Goal: Task Accomplishment & Management: Complete application form

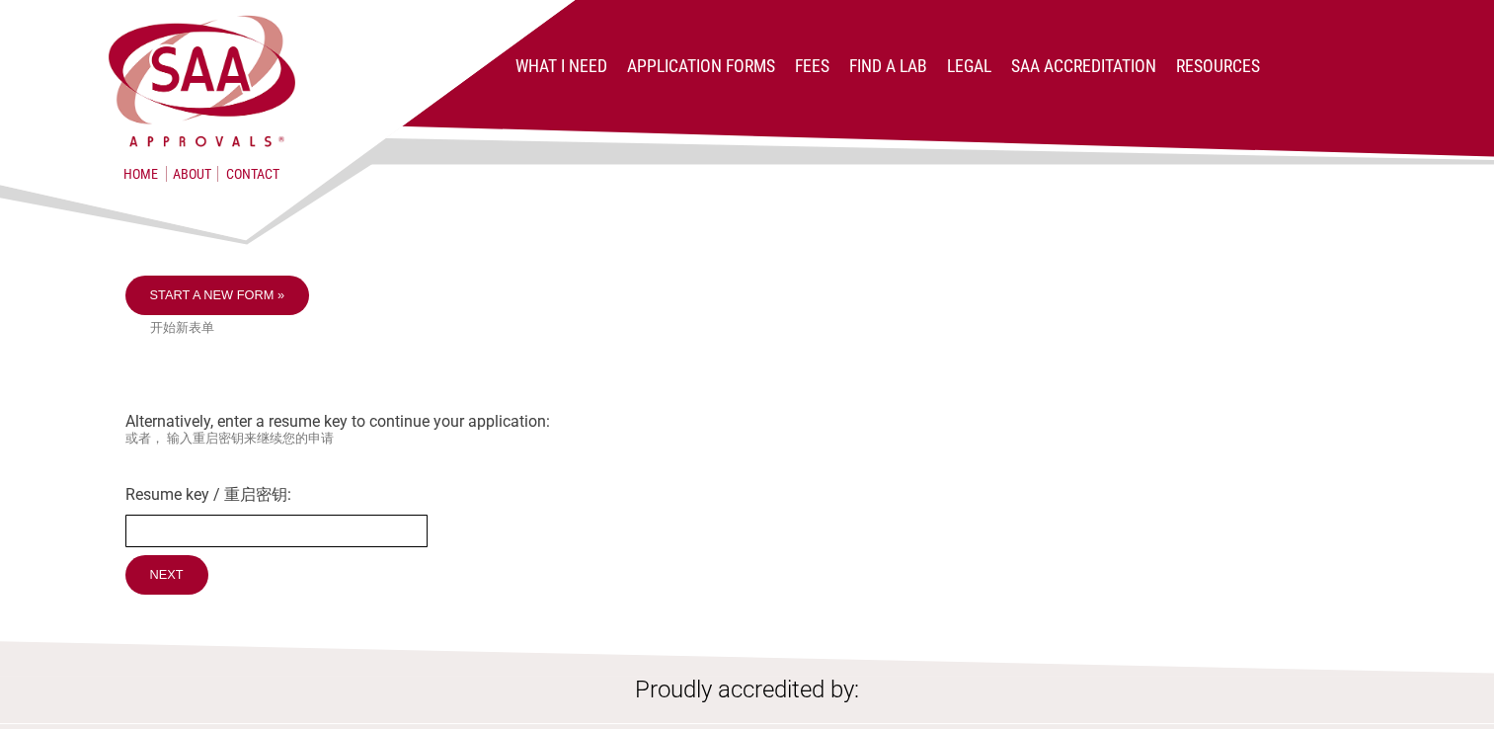
click at [168, 536] on input "Resume key / 重启密钥:" at bounding box center [276, 530] width 302 height 33
type input "mbGaRR20"
click at [176, 583] on input "Next" at bounding box center [167, 575] width 85 height 41
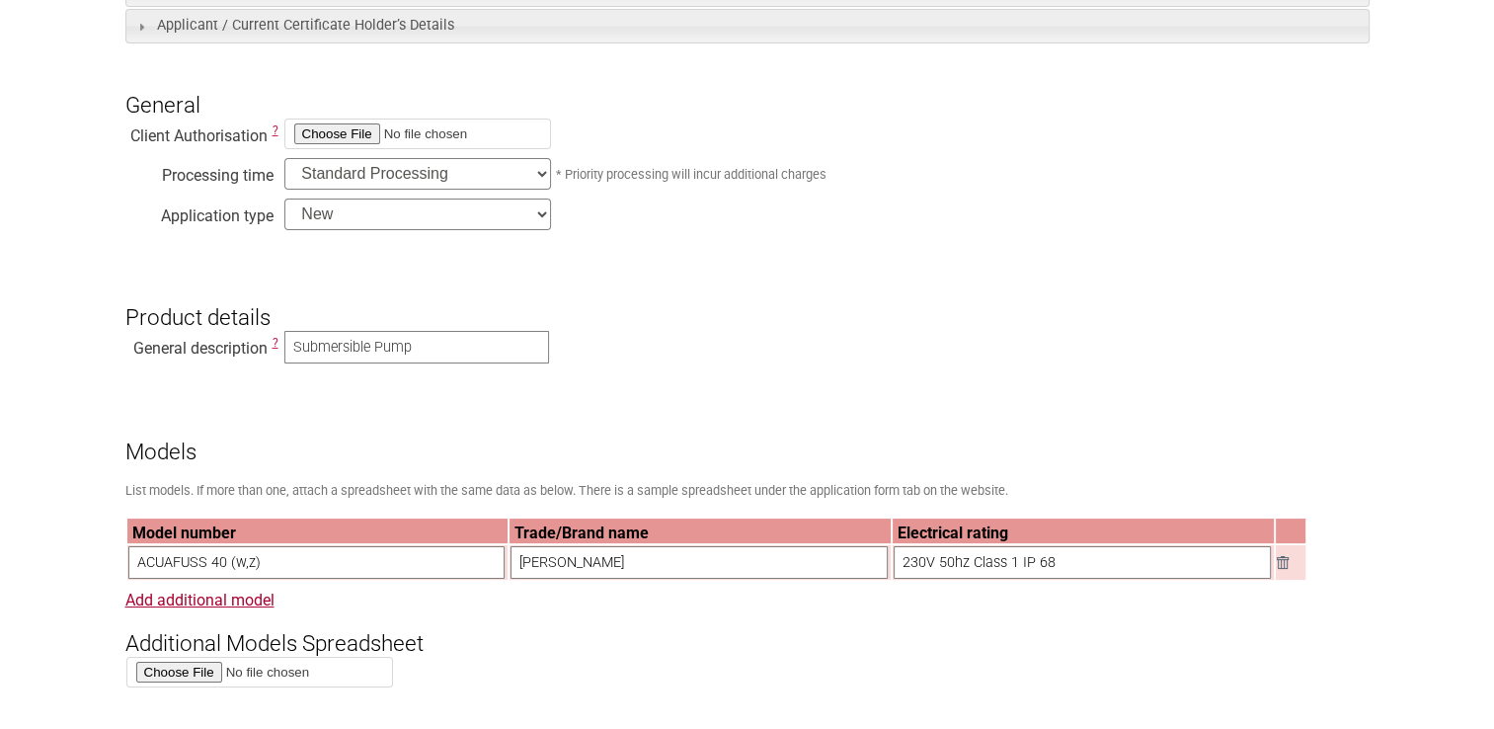
scroll to position [593, 0]
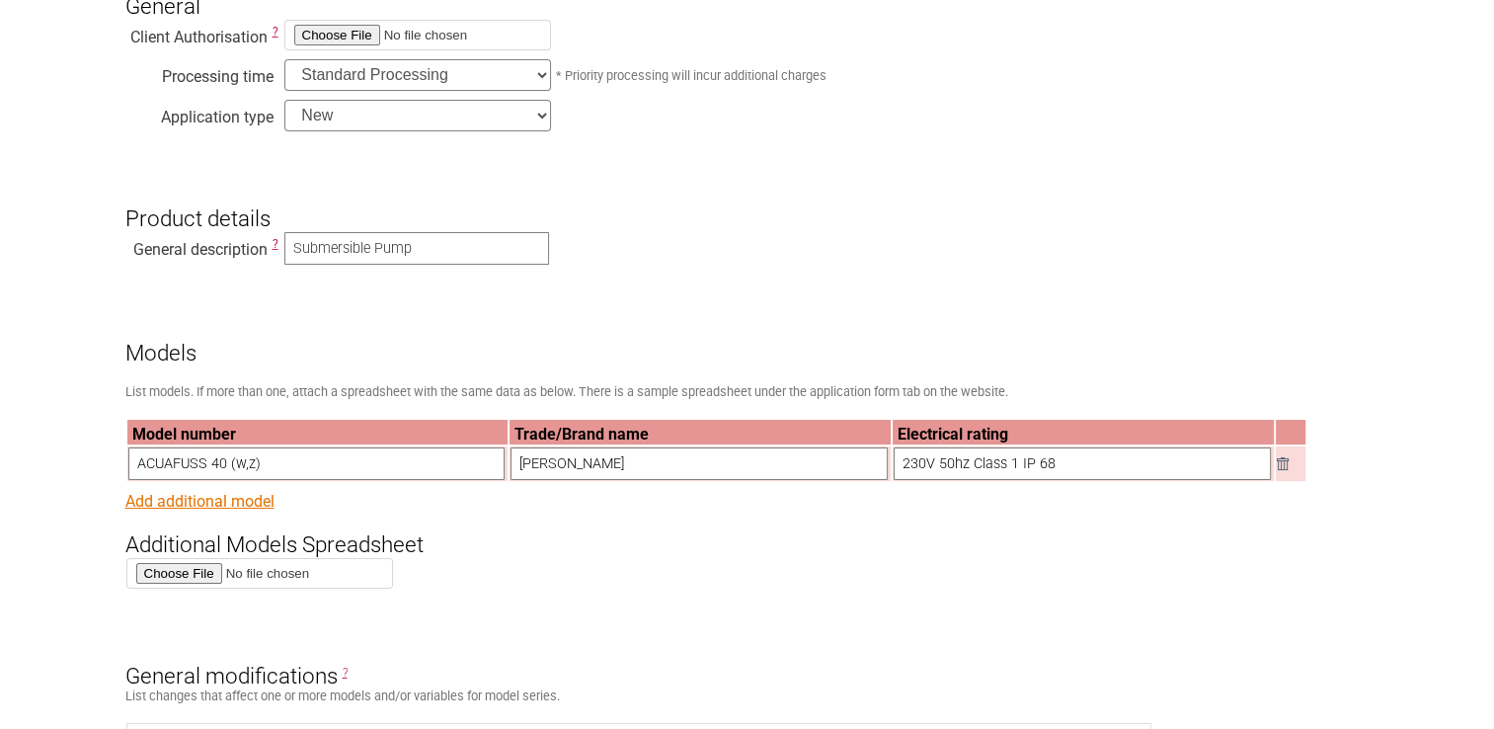
click at [231, 508] on link "Add additional model" at bounding box center [199, 501] width 149 height 19
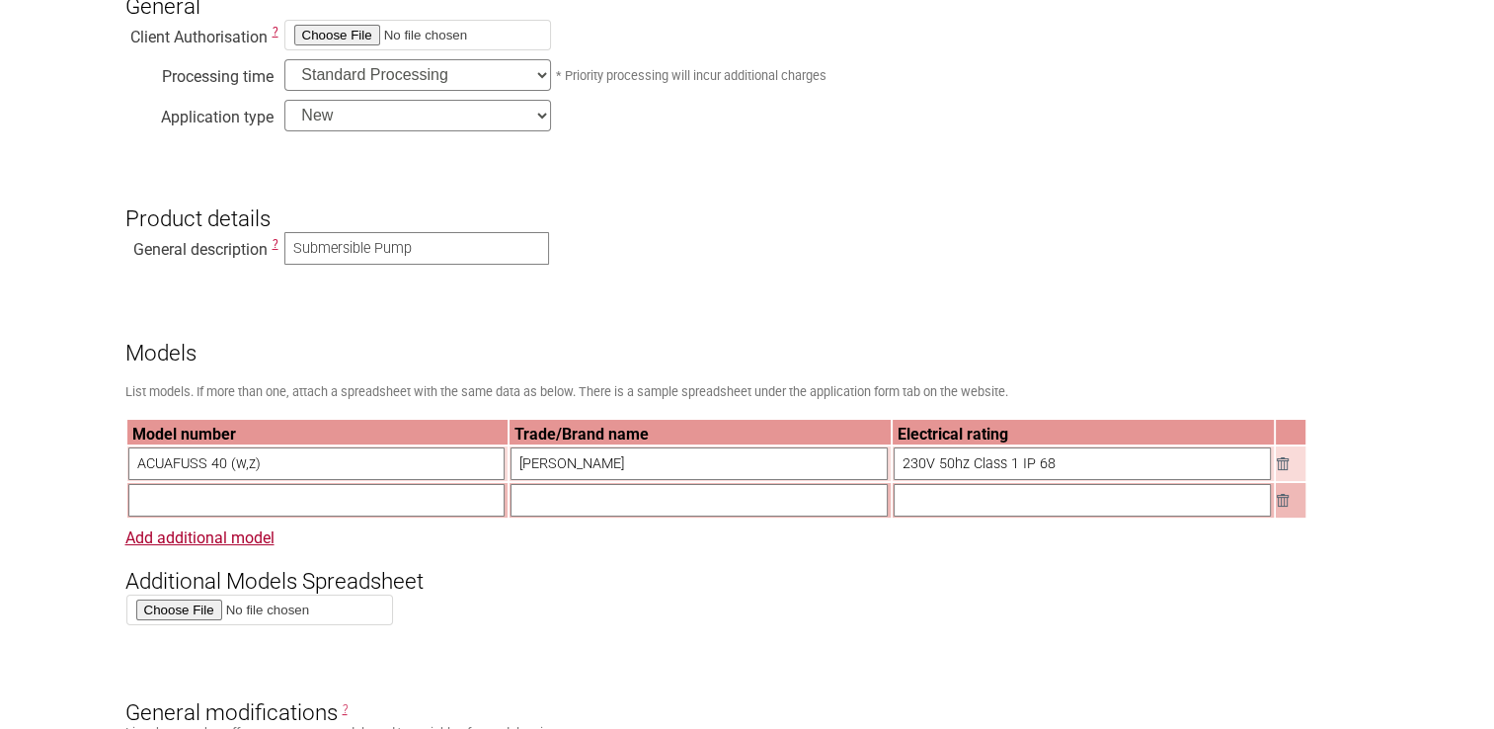
click at [217, 509] on input "text" at bounding box center [316, 500] width 377 height 33
click at [306, 507] on input "SANIWELL 5-45 IPC A ART.xsw10008" at bounding box center [316, 500] width 377 height 33
type input "SANIWELL 5-45 IPC A ART.XSW10008"
click at [587, 498] on input "text" at bounding box center [699, 500] width 377 height 33
type input "SFA"
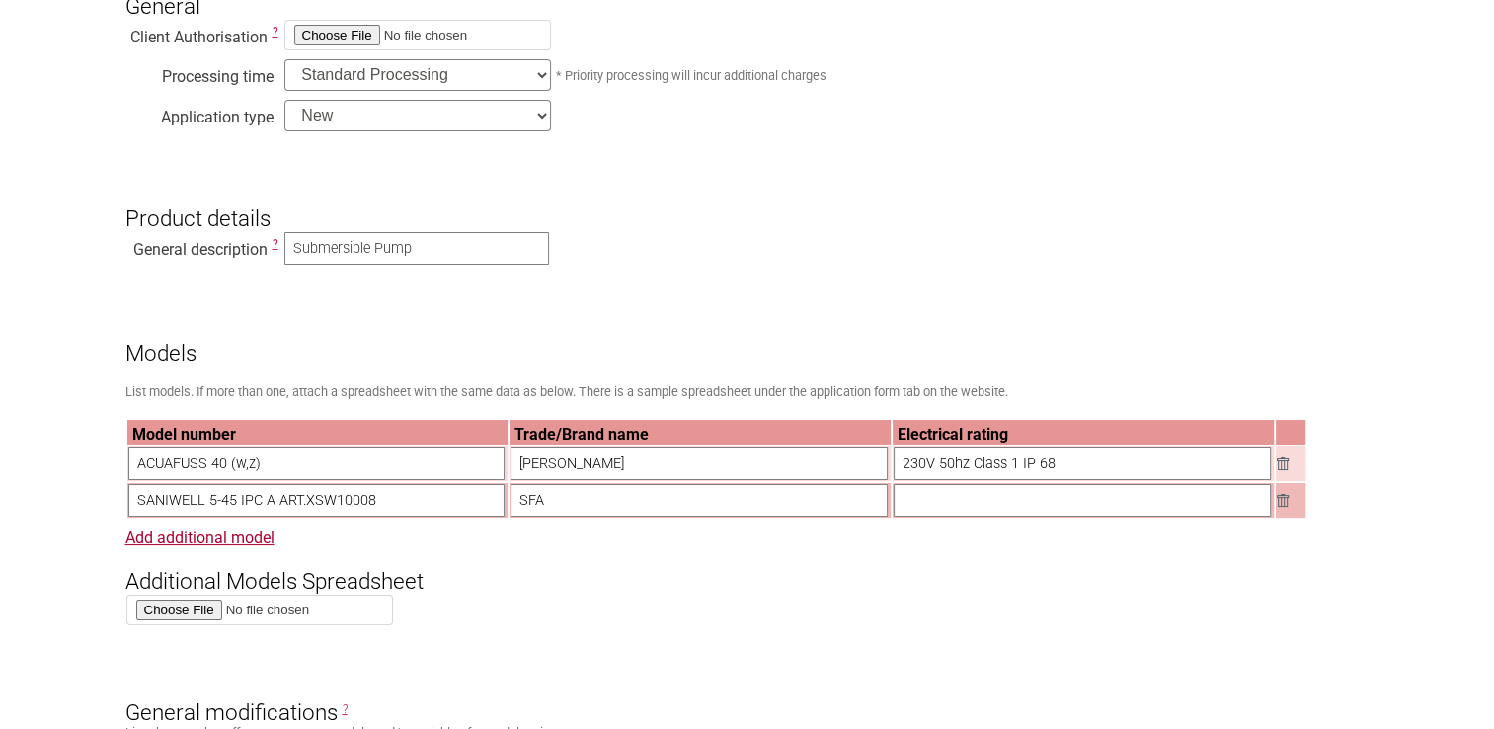
drag, startPoint x: 903, startPoint y: 469, endPoint x: 1066, endPoint y: 468, distance: 162.9
click at [1066, 468] on input "230V 50hz Class 1 IP 68" at bounding box center [1082, 463] width 377 height 33
click at [933, 511] on input "text" at bounding box center [1082, 500] width 377 height 33
paste input "230V 50hz Class 1 IP 68"
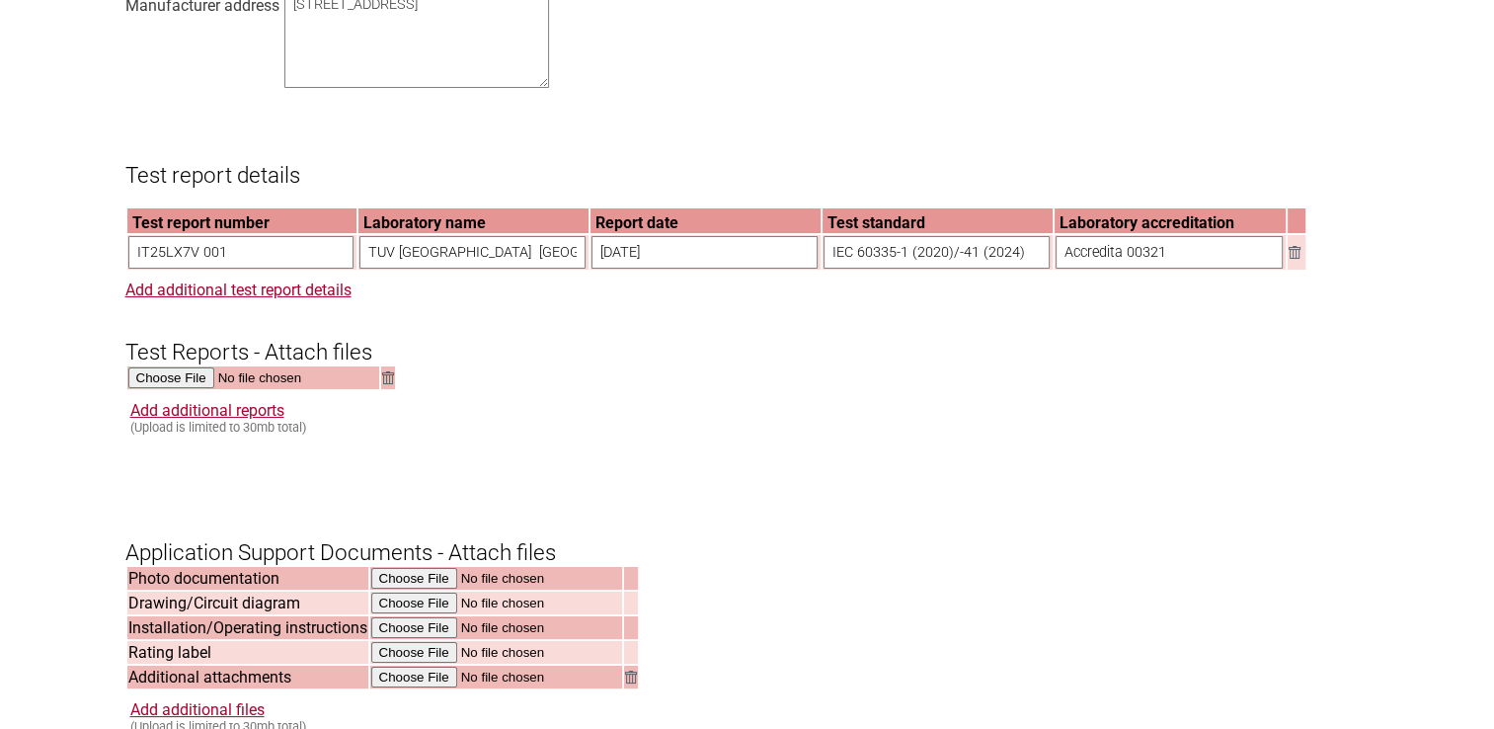
scroll to position [1778, 0]
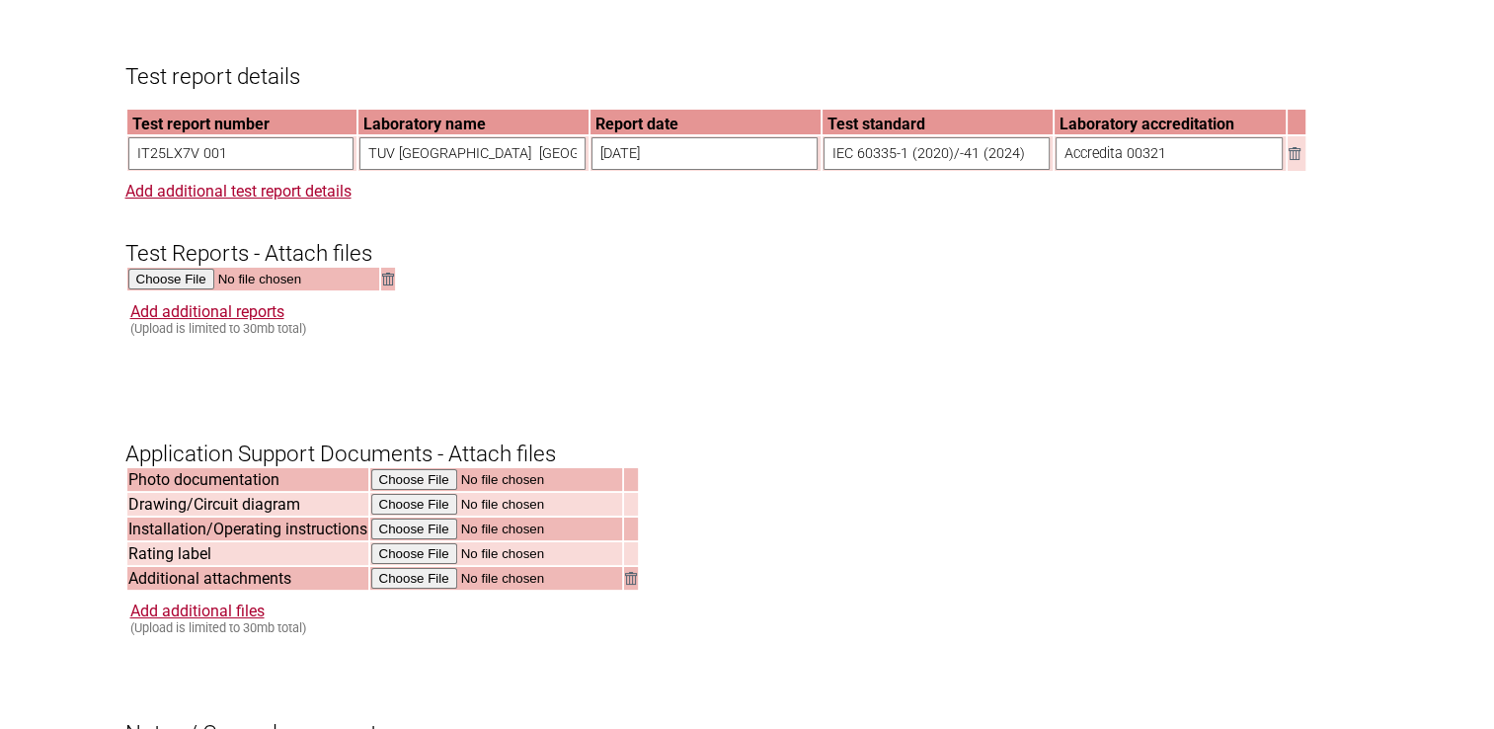
type input "230V 50hz Class 1 IP 68"
click at [406, 566] on input "file" at bounding box center [497, 554] width 252 height 23
type input "C:\fakepath\STICKER SANIWELL 5-45 IPC A AUSTRALIE 2025 IMPRESSION.pdf"
click at [411, 541] on input "file" at bounding box center [497, 529] width 252 height 23
type input "C:\fakepath\rain2home_Installation.pdf"
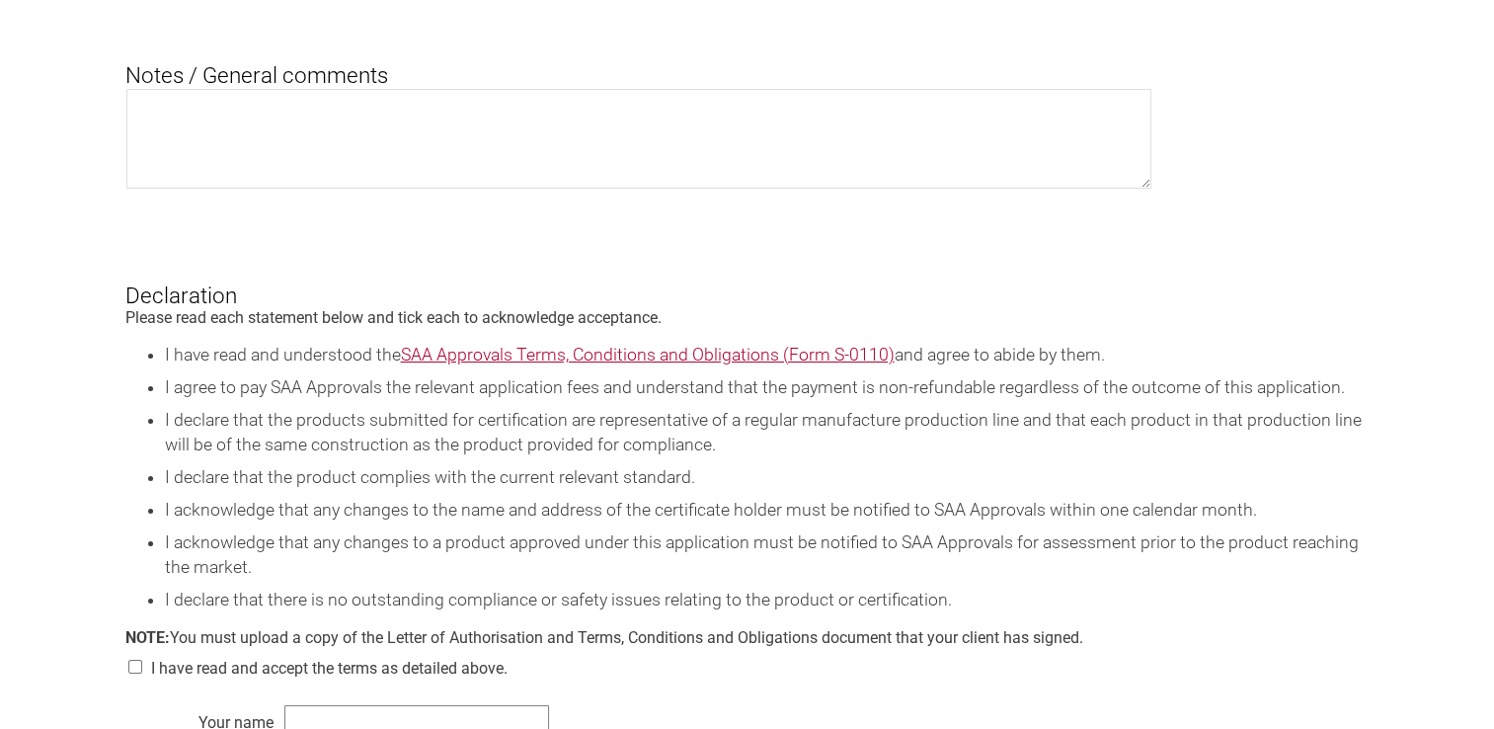
scroll to position [2568, 0]
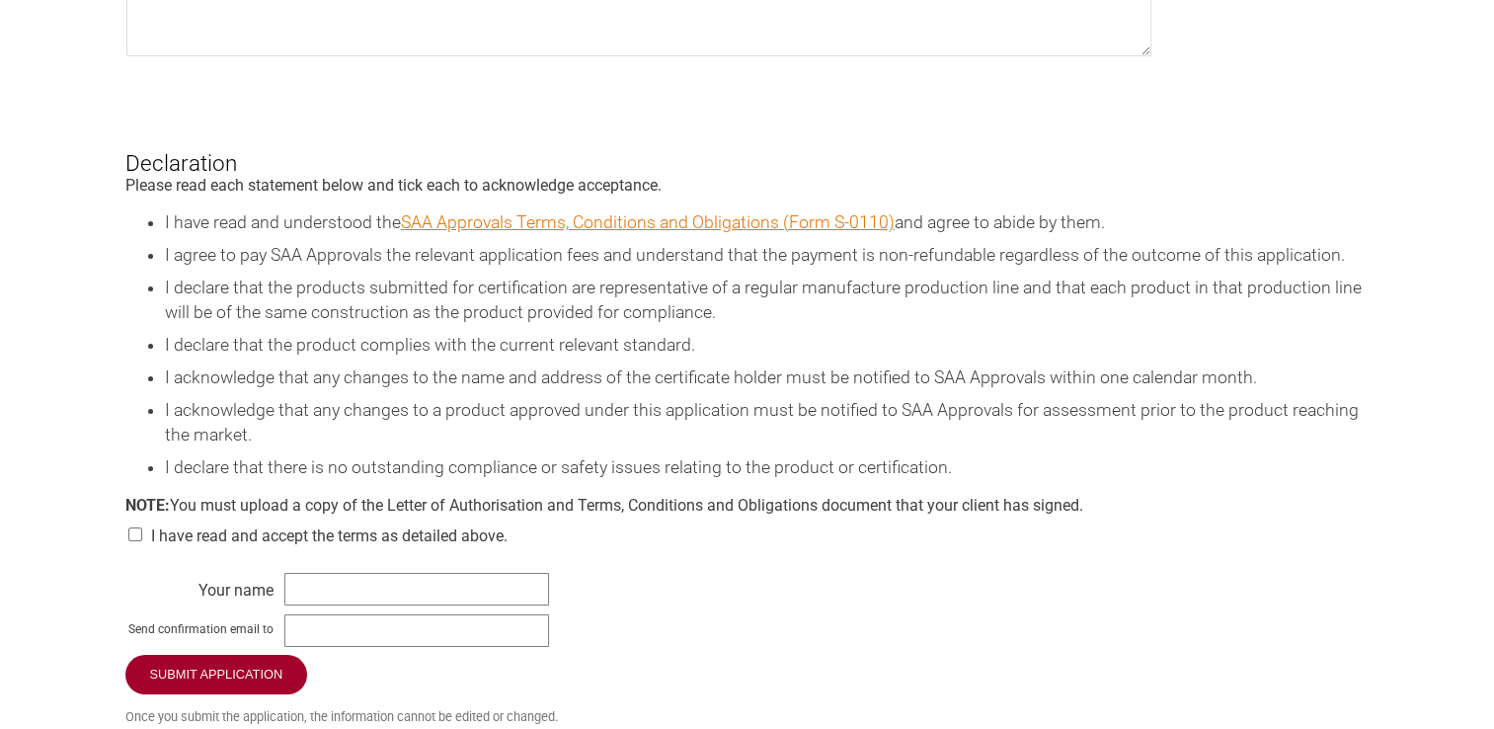
click at [614, 232] on link "SAA Approvals Terms, Conditions and Obligations (Form S-0110)" at bounding box center [648, 222] width 494 height 20
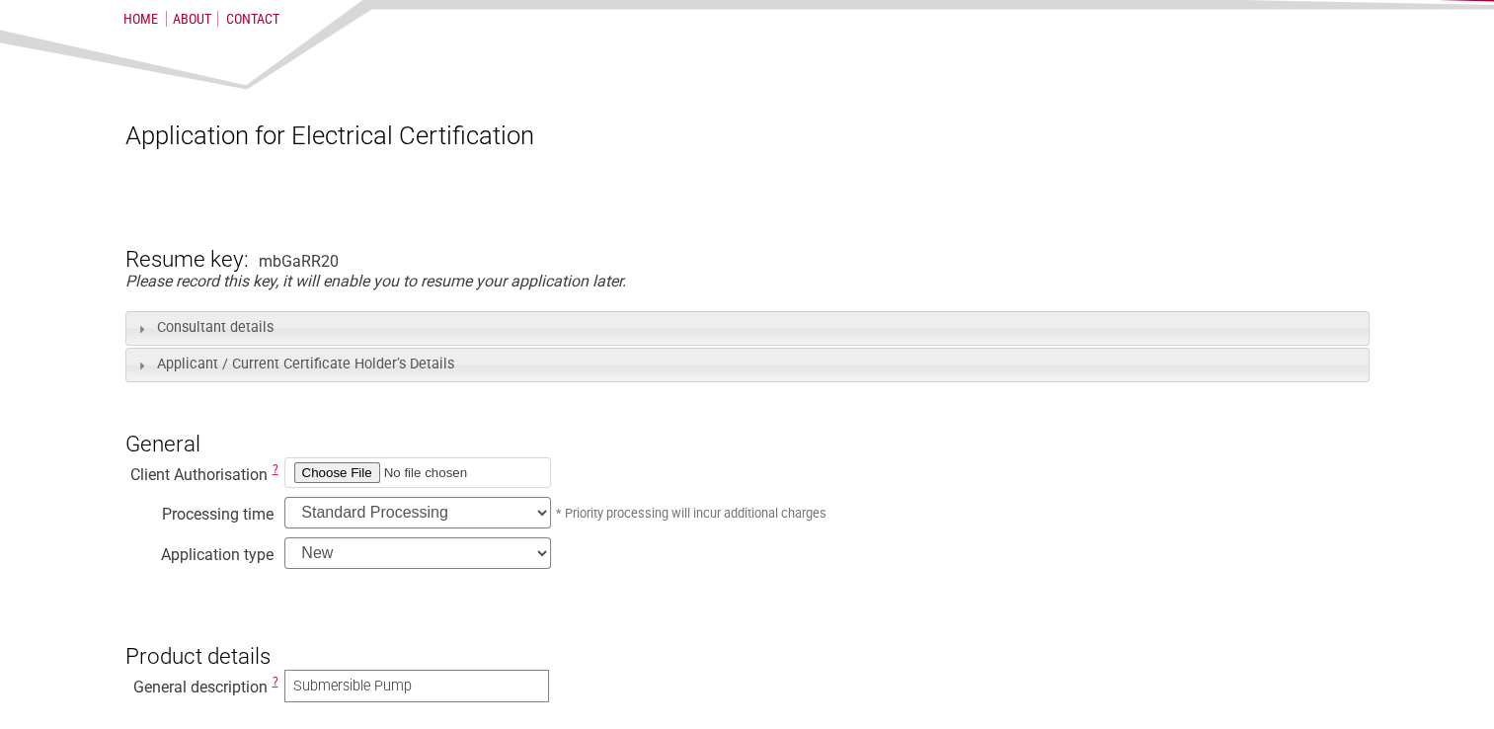
scroll to position [353, 0]
